Goal: Navigation & Orientation: Go to known website

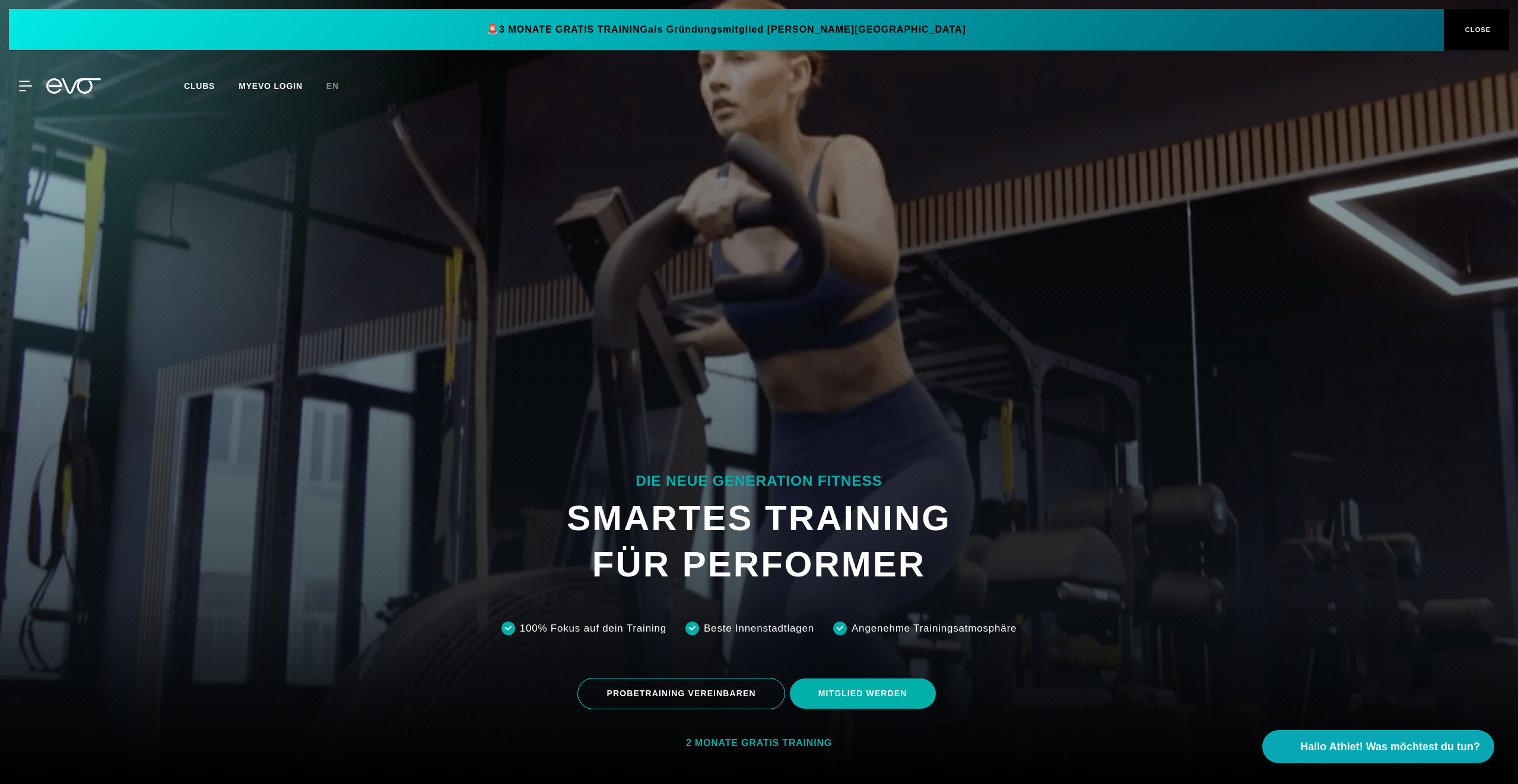
click at [427, 133] on div at bounding box center [759, 392] width 1518 height 784
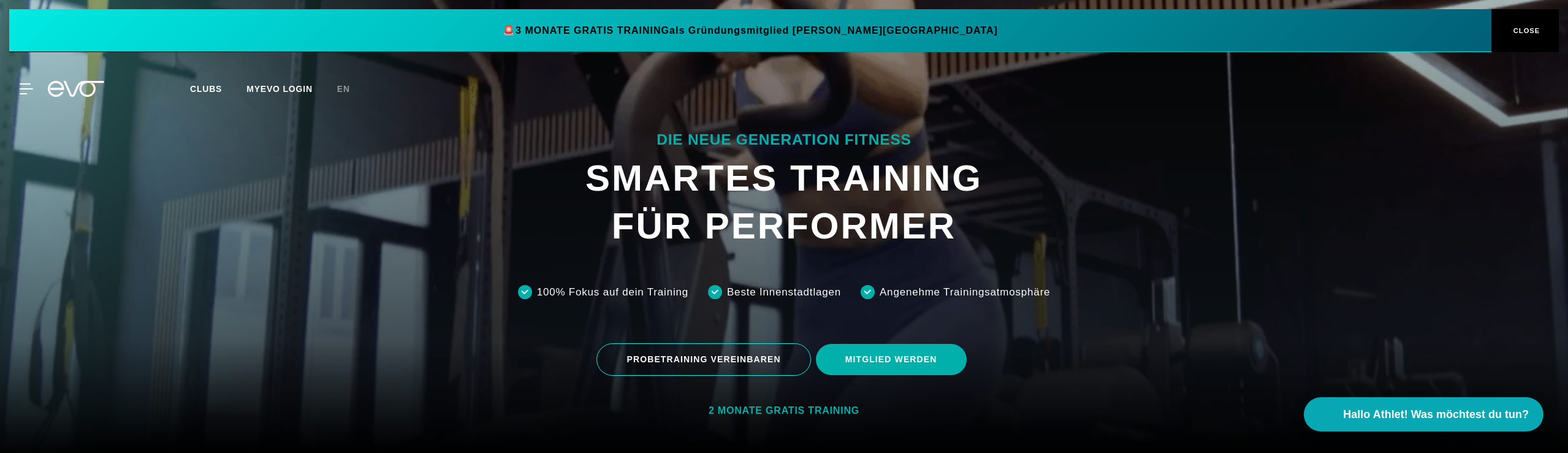
click at [426, 371] on div "PROBETRAINING VEREINBAREN MITGLIED WERDEN" at bounding box center [783, 359] width 1548 height 51
